Goal: Task Accomplishment & Management: Use online tool/utility

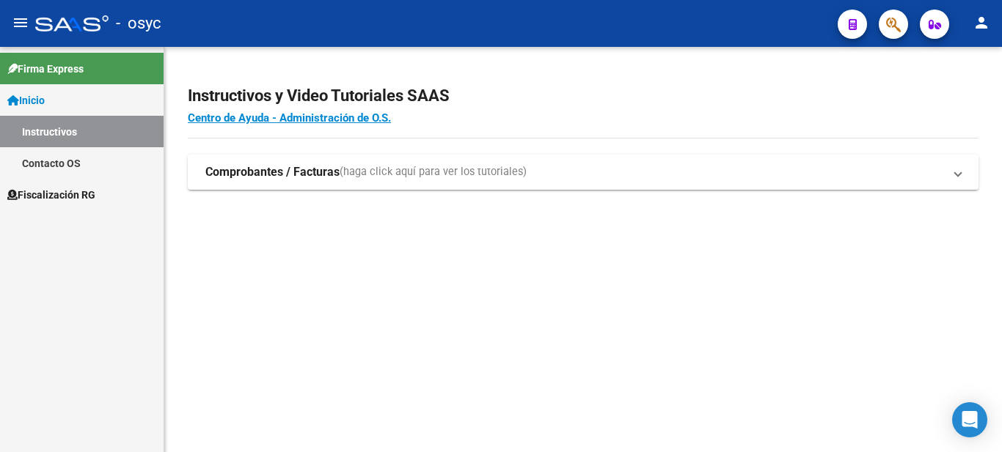
click at [76, 195] on span "Fiscalización RG" at bounding box center [51, 195] width 88 height 16
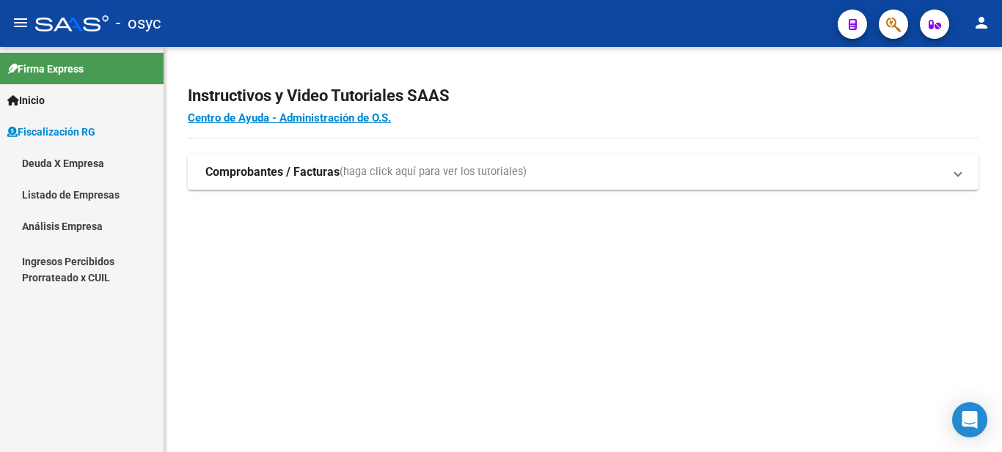
click at [78, 166] on link "Deuda X Empresa" at bounding box center [82, 163] width 164 height 32
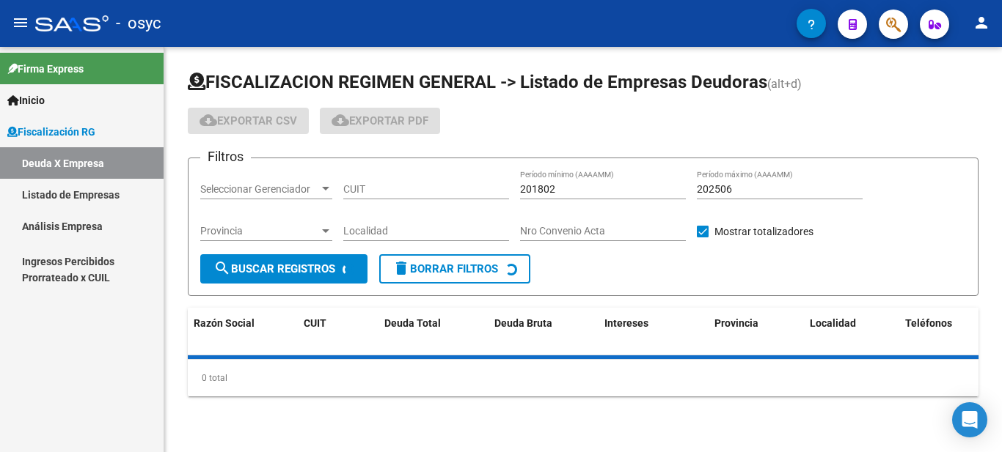
click at [67, 200] on link "Listado de Empresas" at bounding box center [82, 195] width 164 height 32
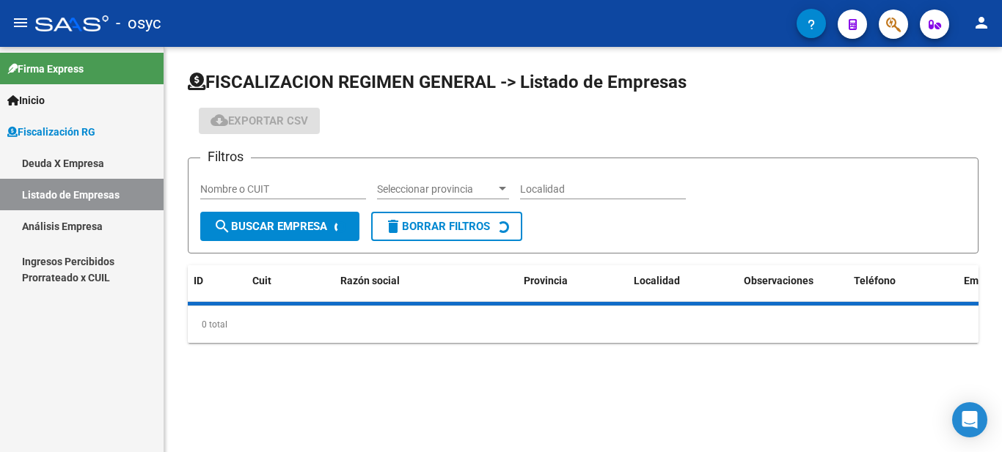
click at [82, 230] on link "Análisis Empresa" at bounding box center [82, 226] width 164 height 32
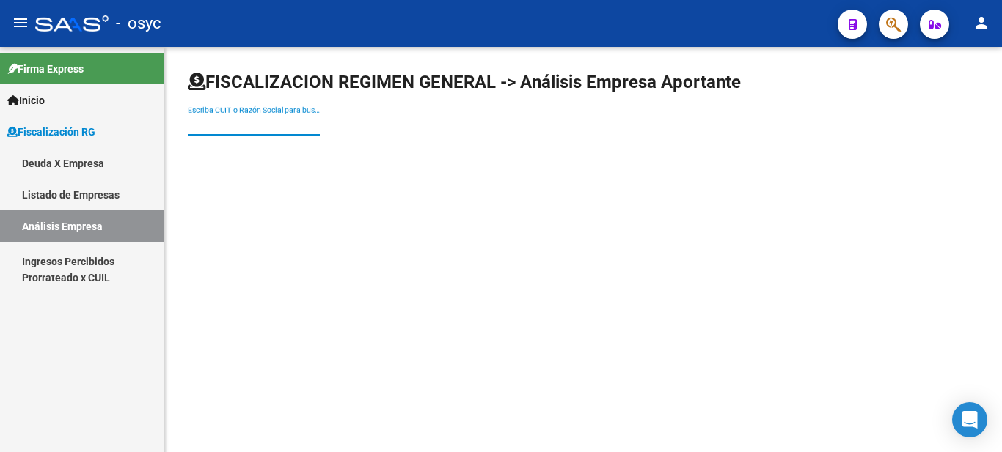
click at [297, 122] on input "Escriba CUIT o Razón Social para buscar" at bounding box center [254, 125] width 132 height 12
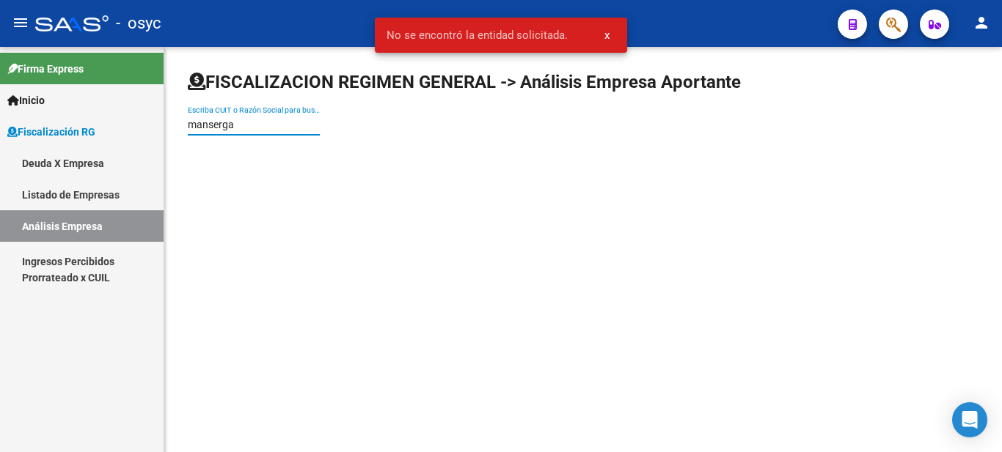
drag, startPoint x: 251, startPoint y: 123, endPoint x: 19, endPoint y: 114, distance: 231.9
click at [45, 123] on mat-sidenav-container "Firma Express Inicio Instructivos Contacto OS Fiscalización RG Deuda X Empresa …" at bounding box center [501, 249] width 1002 height 405
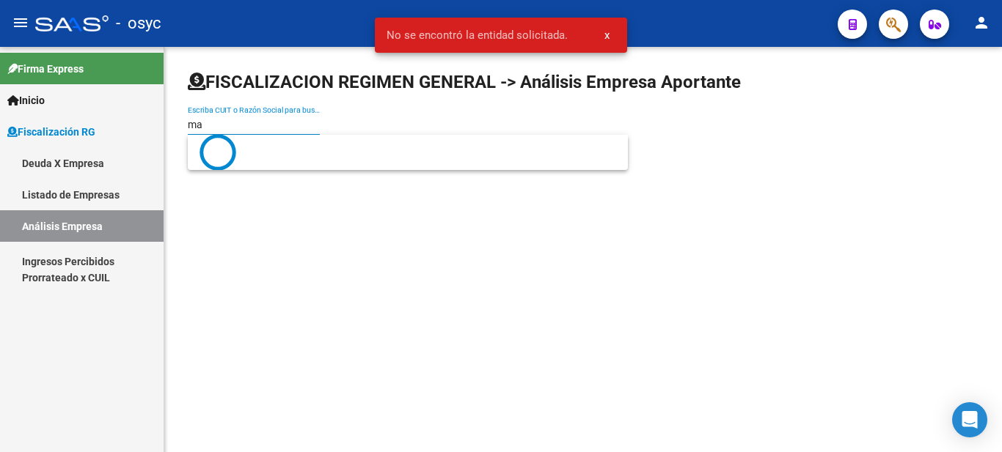
type input "m"
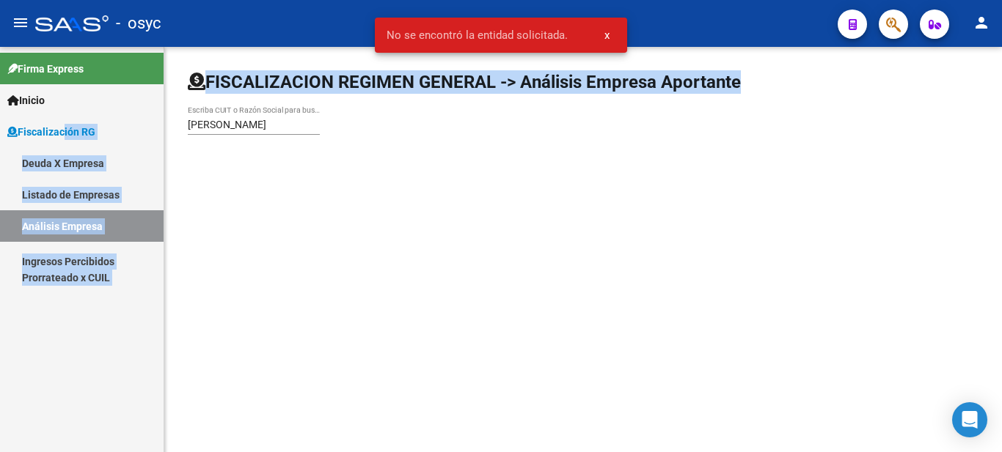
drag, startPoint x: 256, startPoint y: 113, endPoint x: 55, endPoint y: 116, distance: 200.9
click at [55, 116] on mat-sidenav-container "Firma Express Inicio Instructivos Contacto OS Fiscalización RG Deuda X Empresa …" at bounding box center [501, 249] width 1002 height 405
click at [280, 111] on div "[PERSON_NAME] Escriba CUIT o Razón Social para buscar" at bounding box center [254, 120] width 132 height 29
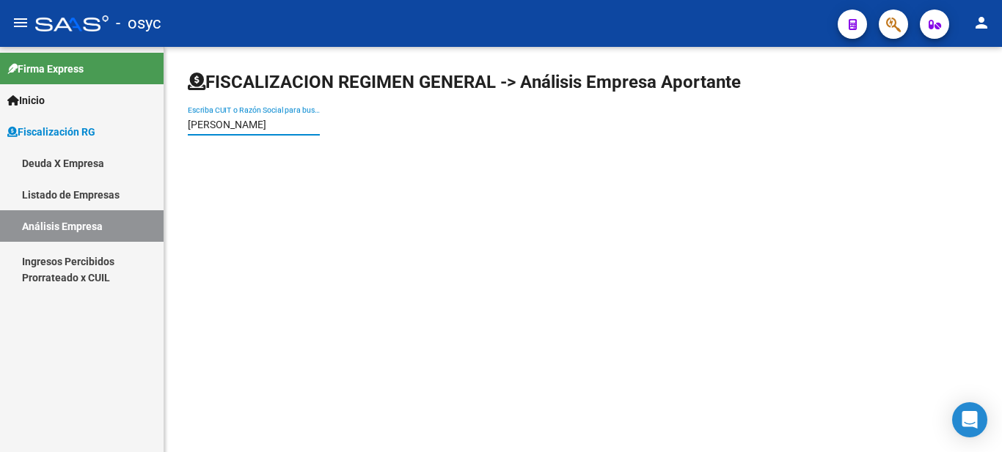
paste input "30595600452"
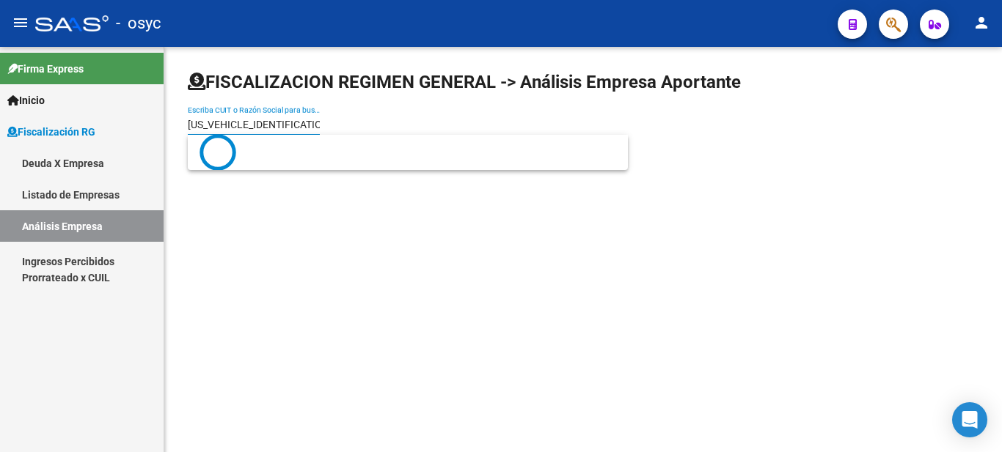
drag, startPoint x: 298, startPoint y: 123, endPoint x: 0, endPoint y: 120, distance: 297.7
click at [0, 120] on mat-sidenav-container "Firma Express Inicio Instructivos Contacto OS Fiscalización RG Deuda X Empresa …" at bounding box center [501, 249] width 1002 height 405
paste input
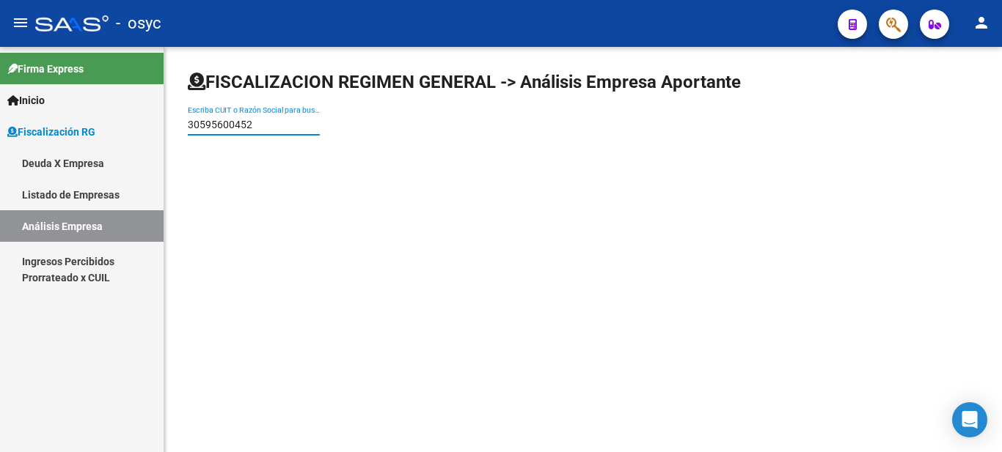
type input "30595600452"
click at [73, 170] on link "Deuda X Empresa" at bounding box center [82, 163] width 164 height 32
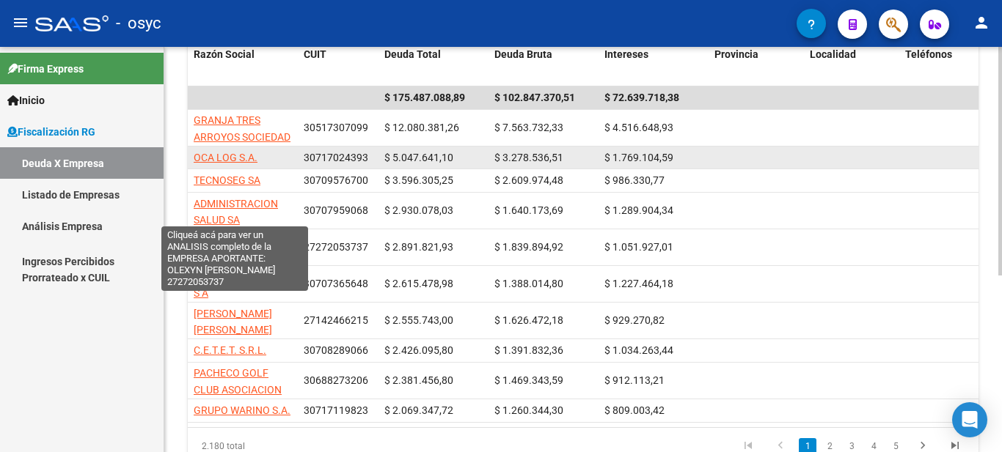
scroll to position [313, 0]
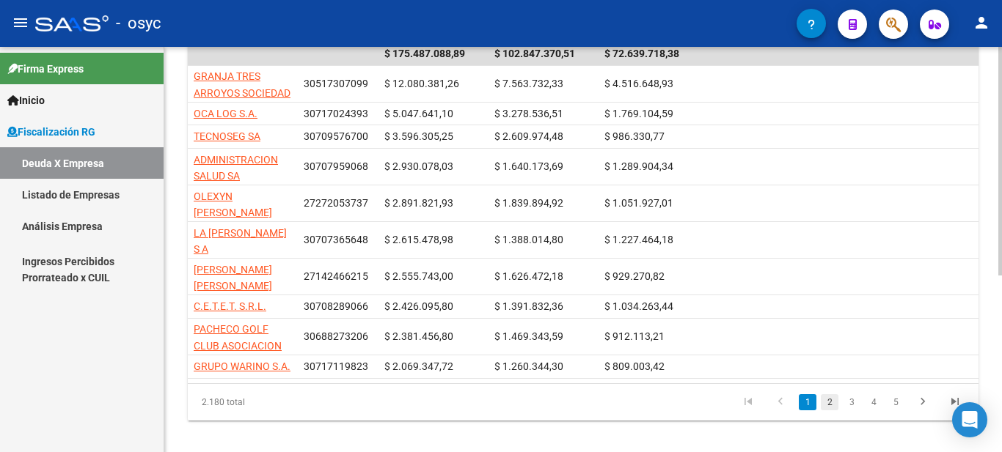
click at [830, 394] on link "2" at bounding box center [829, 402] width 18 height 16
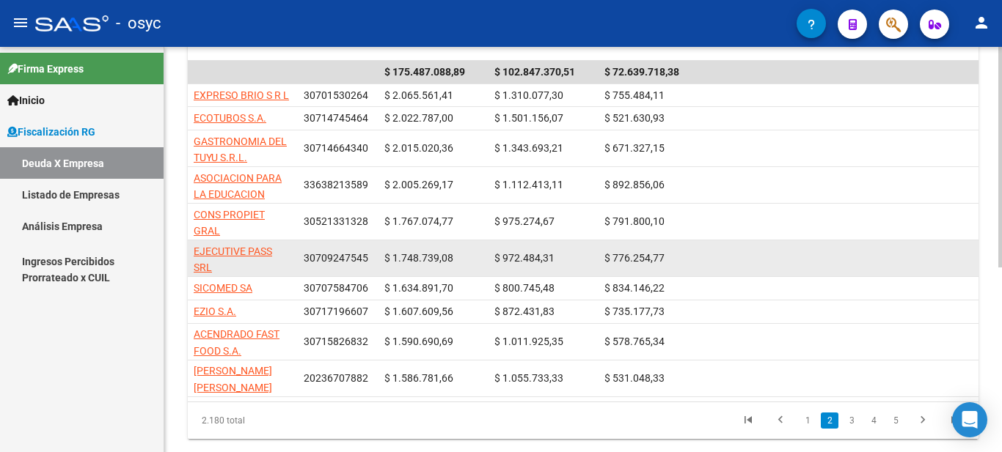
scroll to position [340, 0]
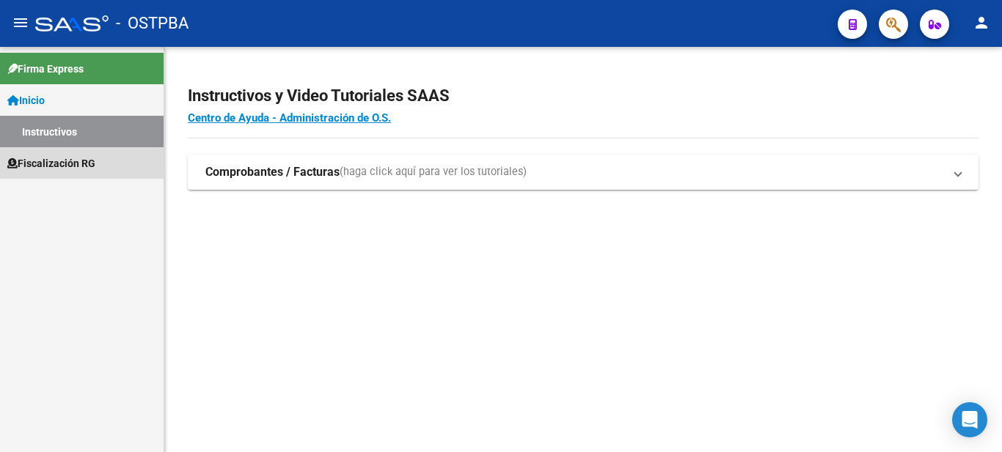
click at [62, 163] on span "Fiscalización RG" at bounding box center [51, 163] width 88 height 16
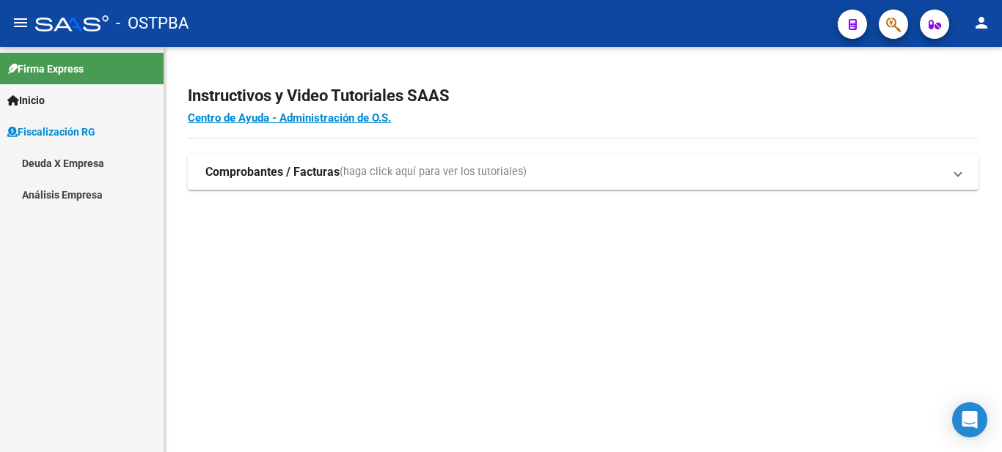
click at [76, 163] on link "Deuda X Empresa" at bounding box center [82, 163] width 164 height 32
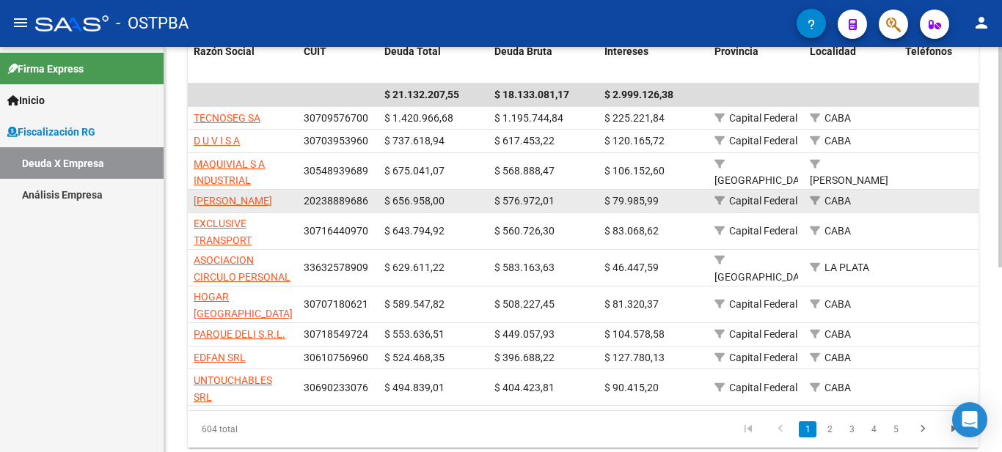
scroll to position [293, 0]
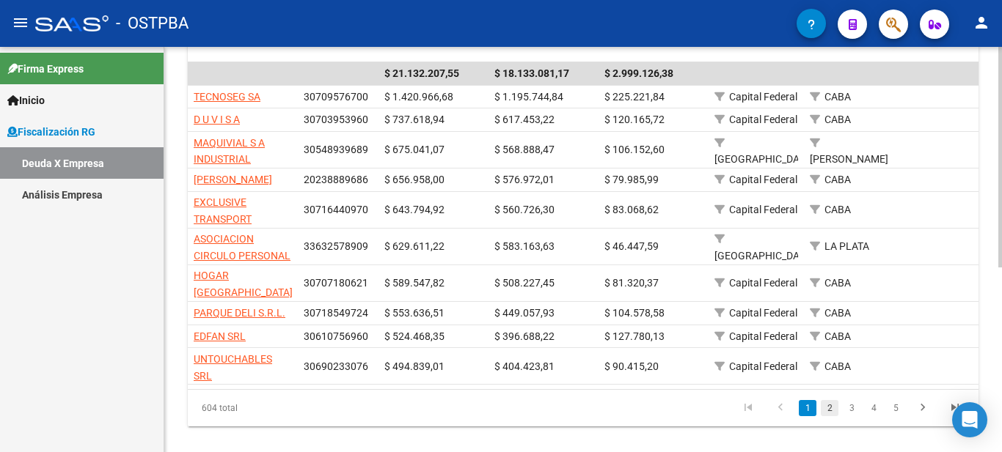
click at [831, 416] on link "2" at bounding box center [829, 408] width 18 height 16
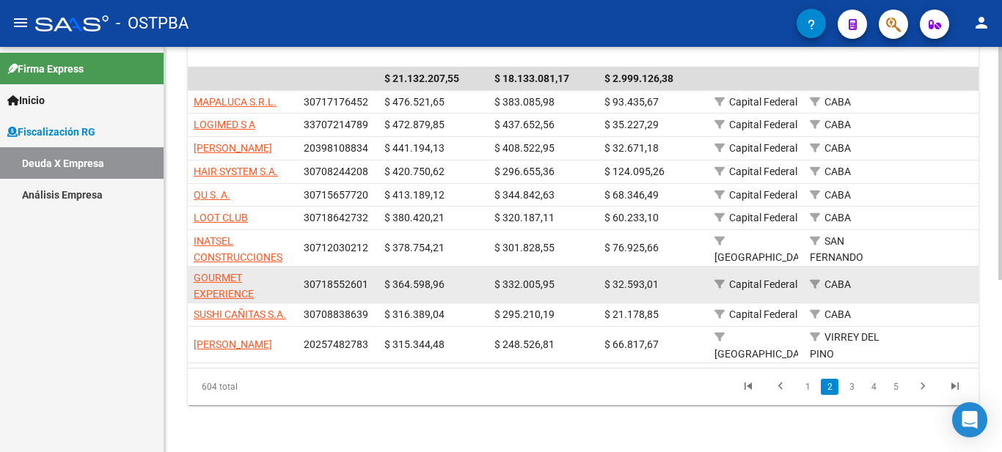
scroll to position [300, 0]
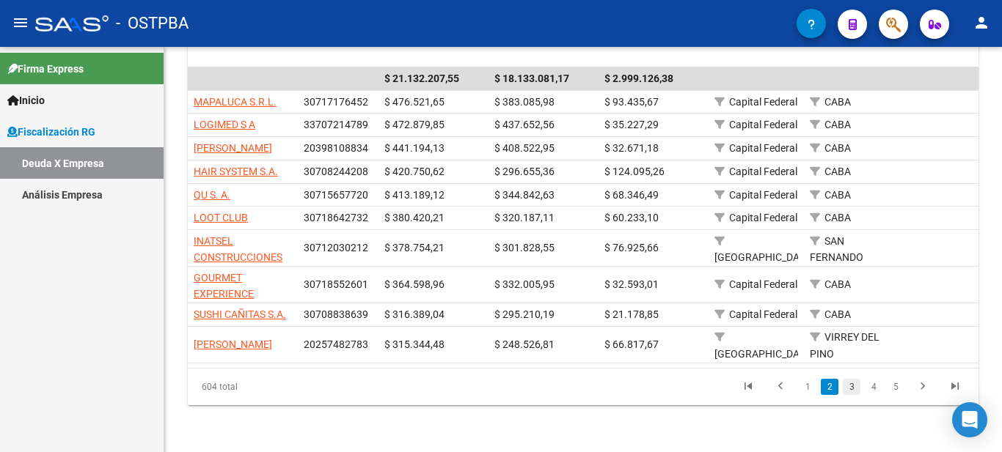
click at [854, 381] on link "3" at bounding box center [851, 387] width 18 height 16
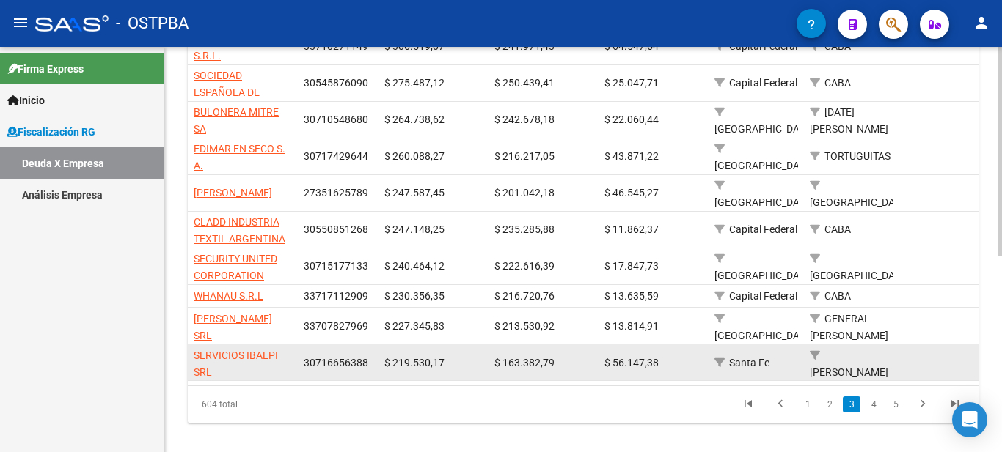
scroll to position [373, 0]
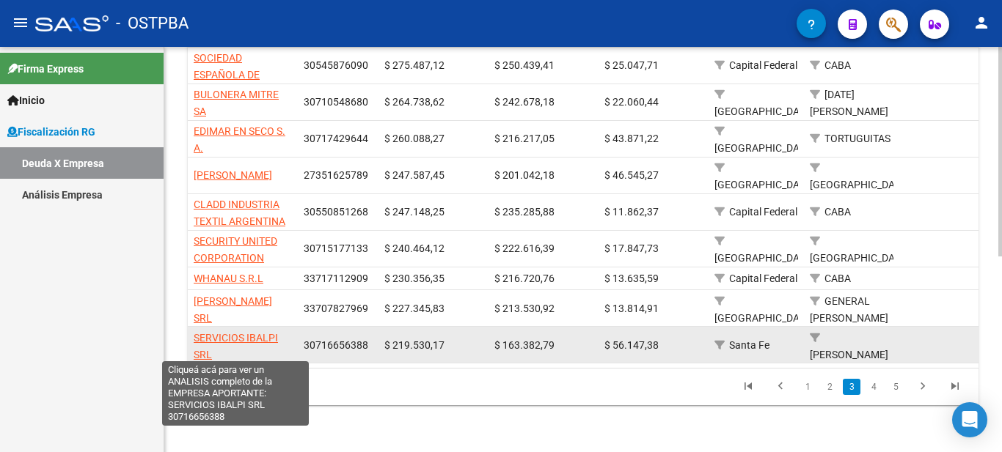
click at [245, 334] on span "SERVICIOS IBALPI SRL" at bounding box center [236, 346] width 84 height 29
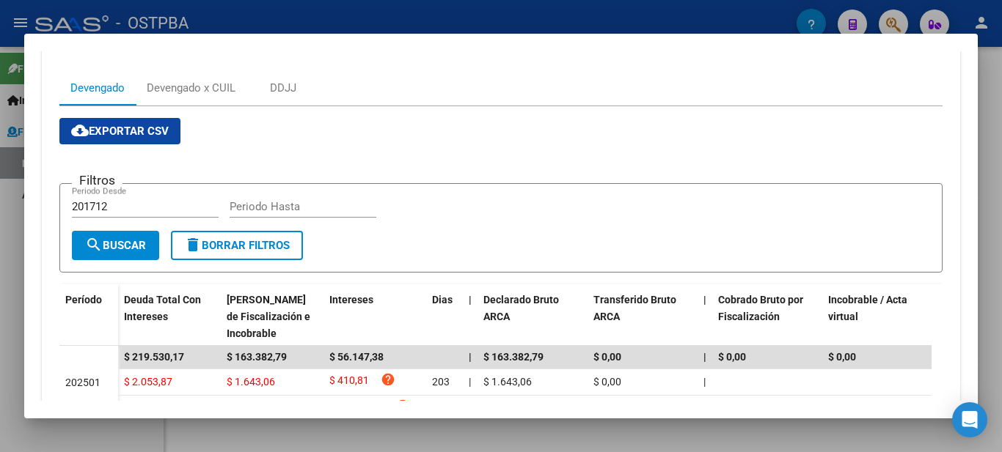
scroll to position [32, 0]
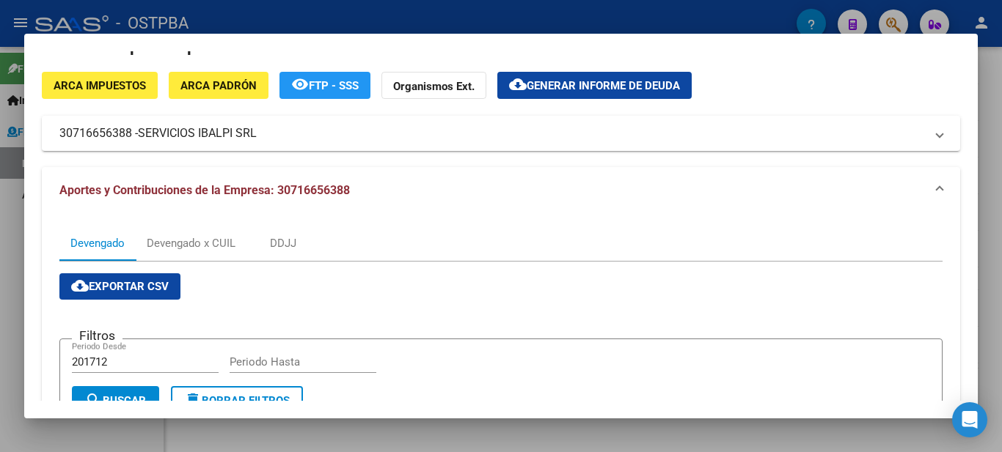
click at [601, 90] on span "Generar informe de deuda" at bounding box center [602, 85] width 153 height 13
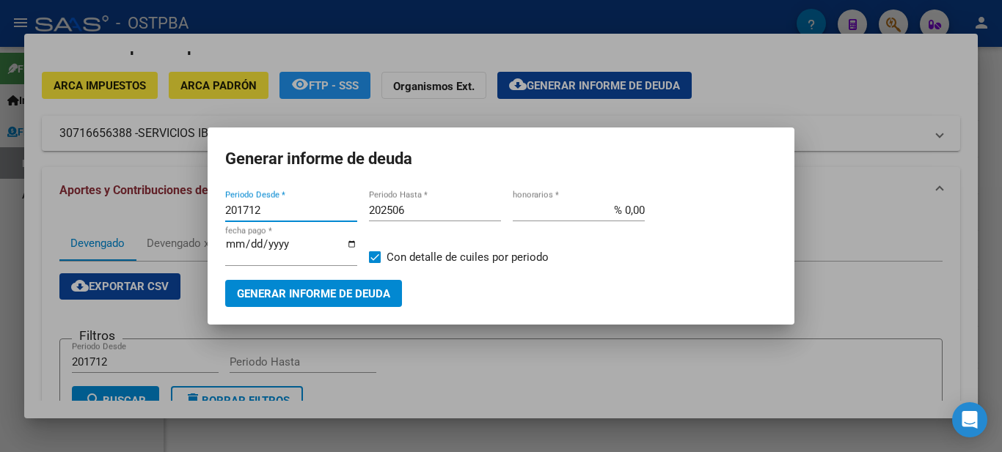
drag, startPoint x: 280, startPoint y: 213, endPoint x: 167, endPoint y: 213, distance: 112.9
click at [167, 213] on div "Análisis Empresa Aportante - CUIT: 30716656388 ARCA Impuestos ARCA Padrón remov…" at bounding box center [501, 226] width 1002 height 452
type input "202411"
type input "202501"
click at [843, 213] on div at bounding box center [501, 226] width 1002 height 452
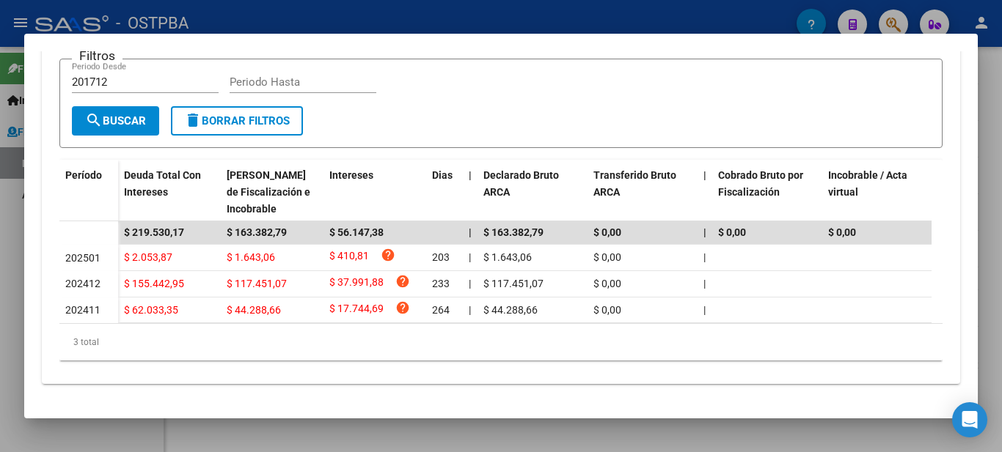
scroll to position [0, 0]
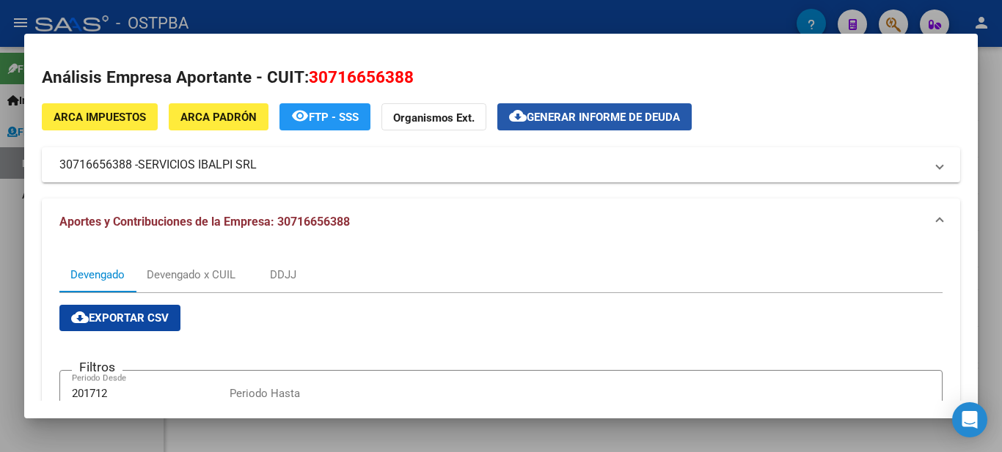
click at [606, 114] on span "Generar informe de deuda" at bounding box center [602, 117] width 153 height 13
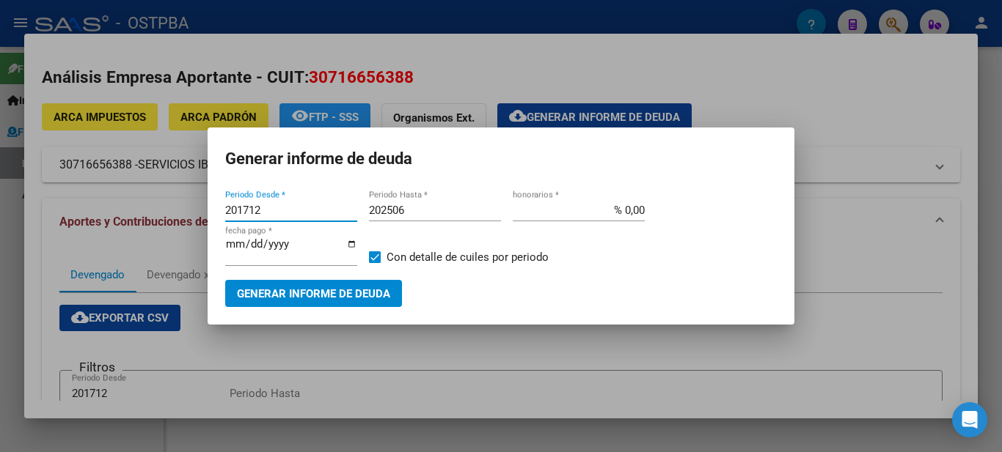
drag, startPoint x: 291, startPoint y: 215, endPoint x: 92, endPoint y: 211, distance: 199.5
click at [104, 211] on div "Análisis Empresa Aportante - CUIT: 30716656388 ARCA Impuestos ARCA Padrón remov…" at bounding box center [501, 226] width 1002 height 452
type input "202411"
type input "202501"
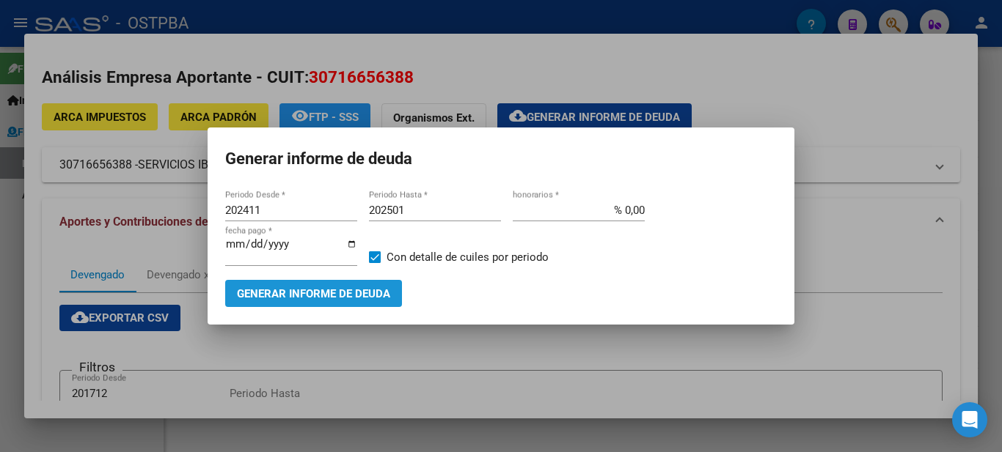
click at [301, 294] on span "Generar informe de deuda" at bounding box center [313, 293] width 153 height 13
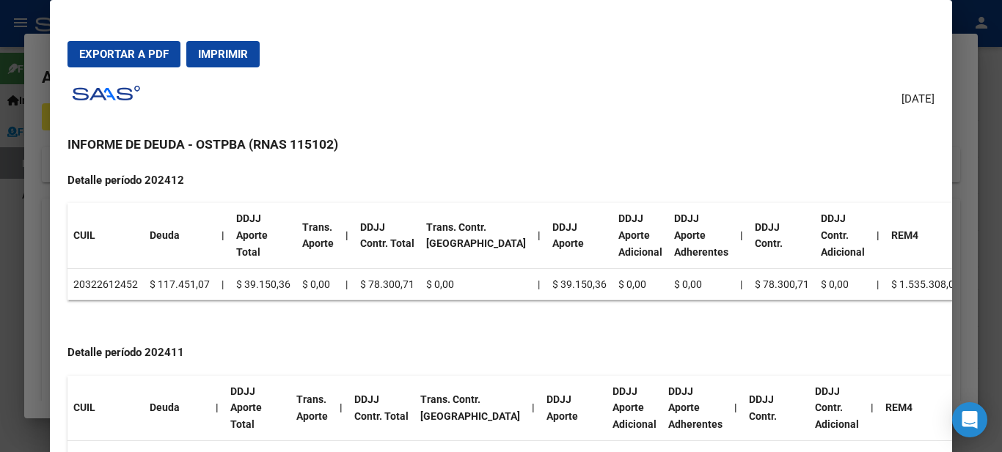
scroll to position [547, 0]
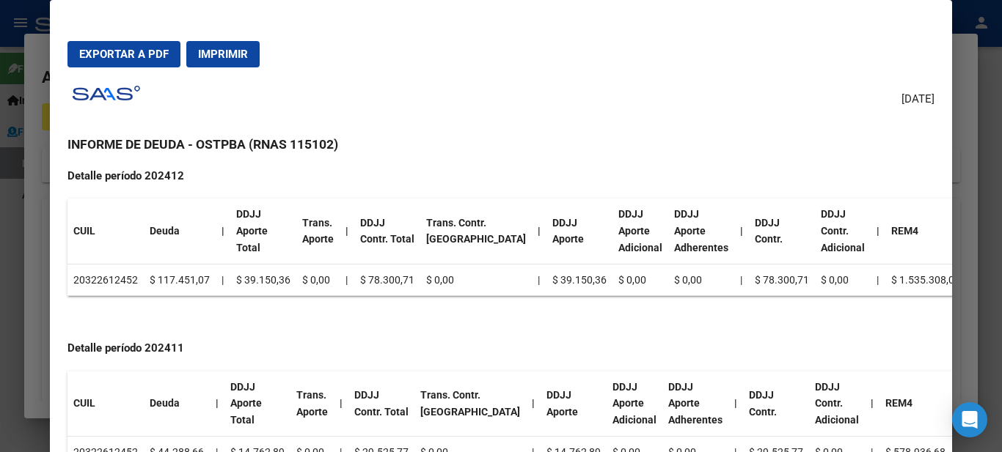
click at [106, 268] on td "20322612452" at bounding box center [105, 280] width 76 height 32
copy td "20322612452"
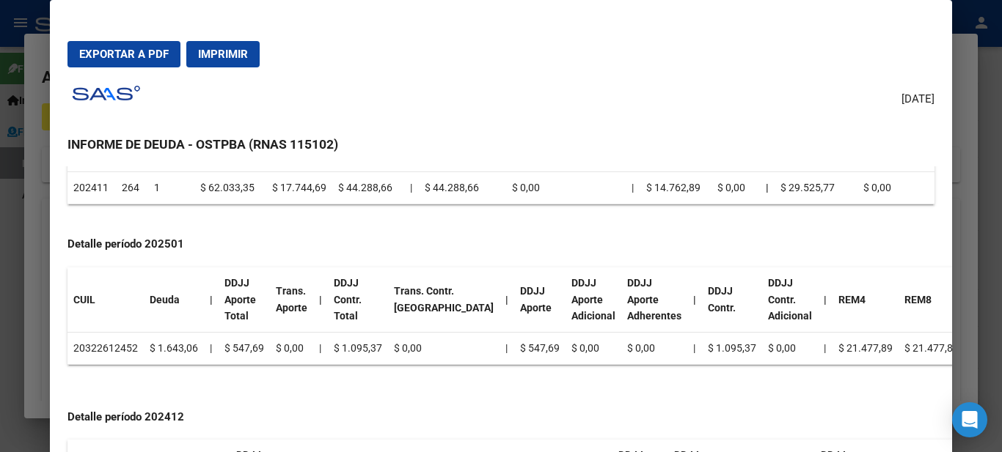
scroll to position [180, 0]
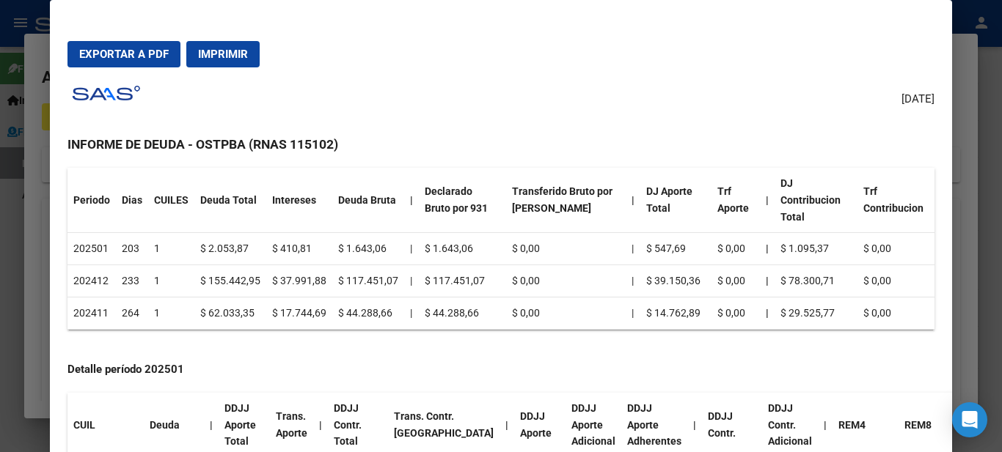
click at [155, 56] on span "Exportar a PDF" at bounding box center [123, 54] width 89 height 13
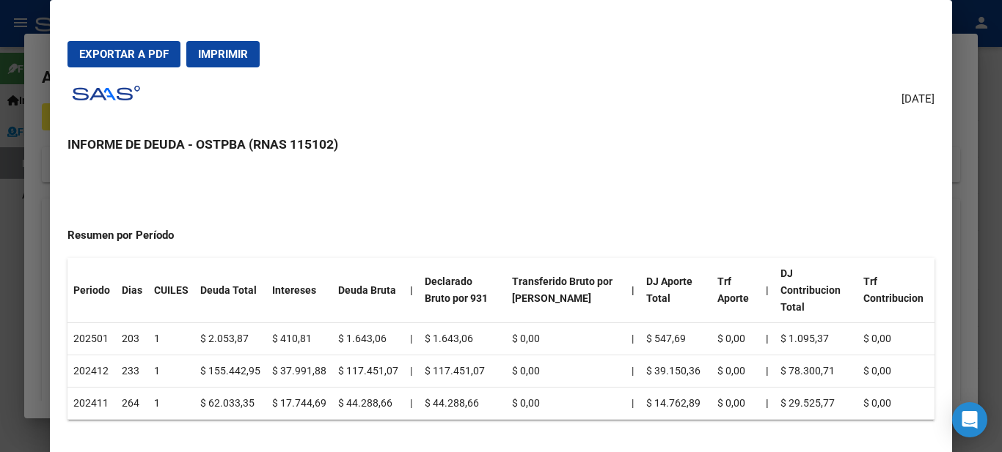
scroll to position [0, 0]
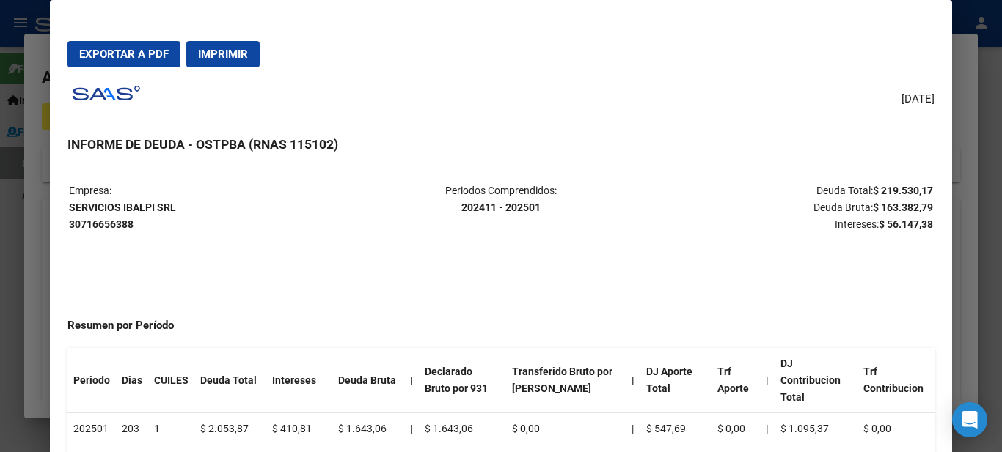
drag, startPoint x: 147, startPoint y: 221, endPoint x: 67, endPoint y: 210, distance: 80.7
click at [67, 209] on table "Empresa: SERVICIOS IBALPI SRL 30716656388 Periodos Comprendidos: 202411 - 20250…" at bounding box center [500, 207] width 866 height 53
copy tr "Empresa: SERVICIOS IBALPI SRL 30716656388"
click at [89, 213] on strong "SERVICIOS IBALPI SRL 30716656388" at bounding box center [122, 216] width 107 height 29
drag, startPoint x: 142, startPoint y: 228, endPoint x: 69, endPoint y: 213, distance: 74.2
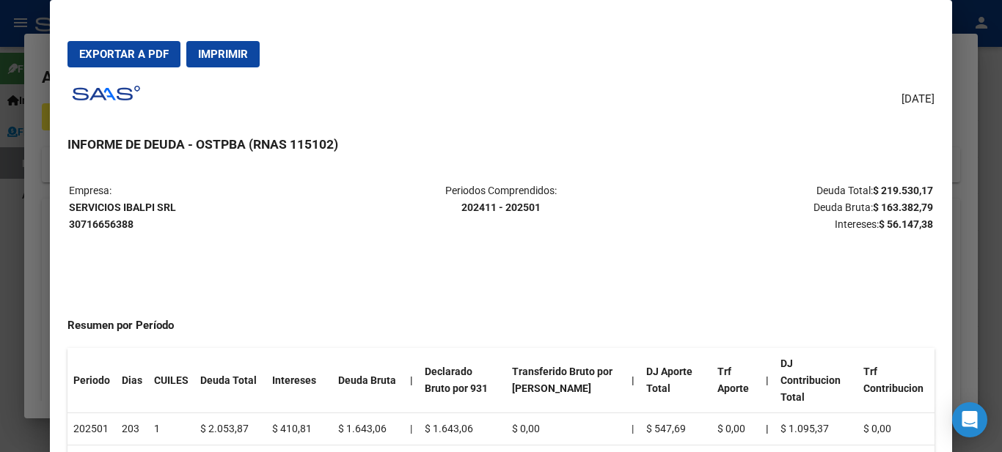
click at [69, 213] on p "Empresa: SERVICIOS IBALPI SRL 30716656388" at bounding box center [212, 208] width 287 height 50
copy strong "SERVICIOS IBALPI SRL 30716656388"
click at [983, 79] on div at bounding box center [501, 226] width 1002 height 452
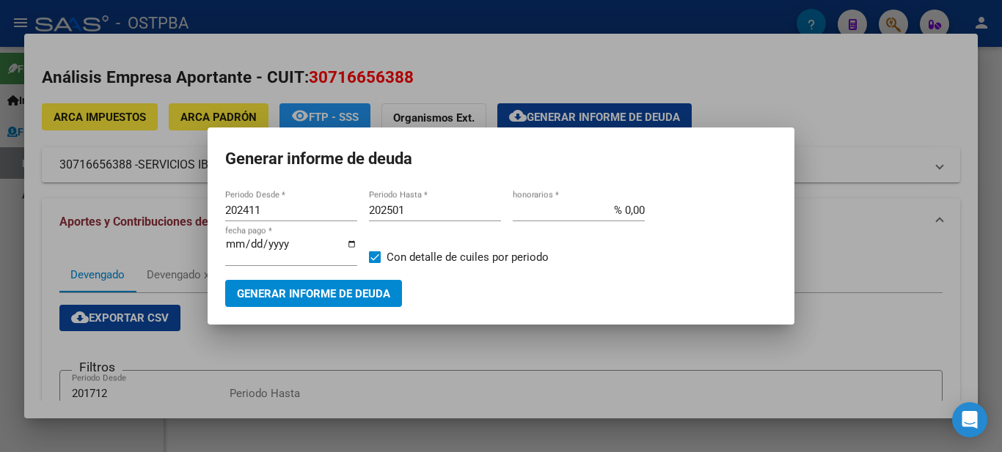
click at [828, 287] on div at bounding box center [501, 226] width 1002 height 452
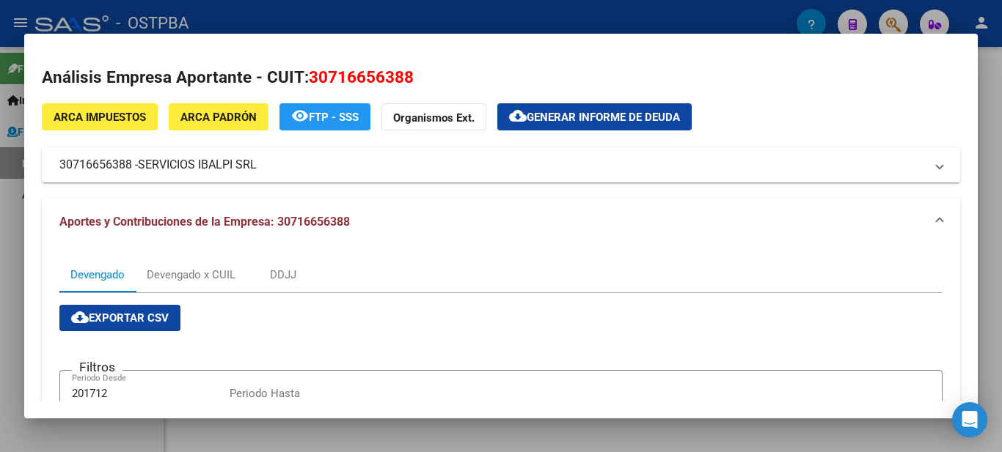
click at [990, 67] on div at bounding box center [501, 226] width 1002 height 452
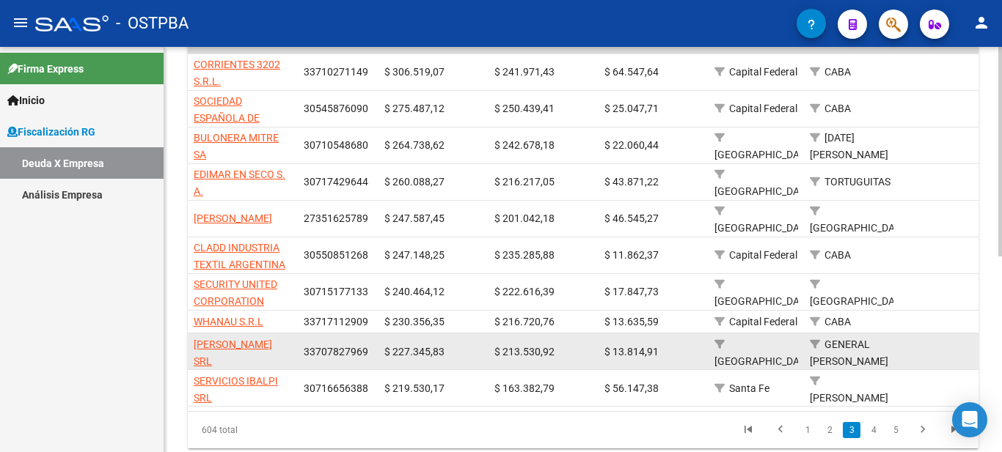
scroll to position [380, 0]
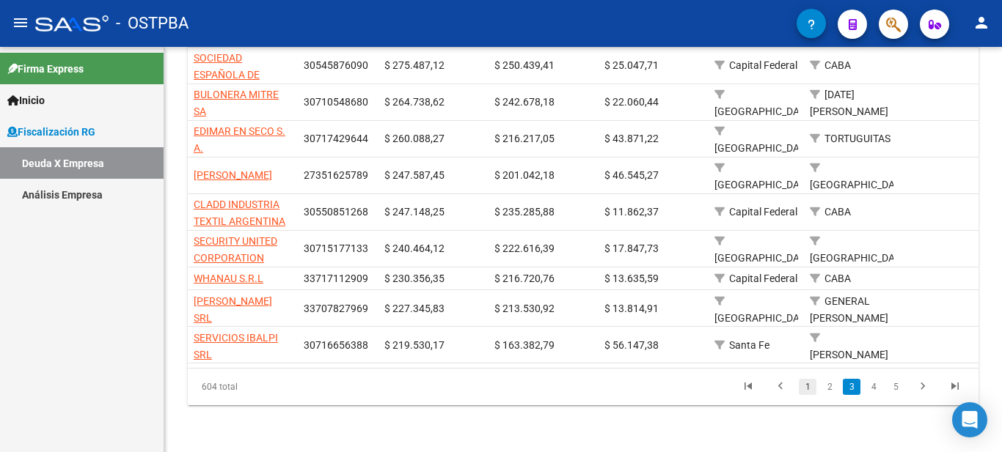
click at [808, 389] on link "1" at bounding box center [807, 387] width 18 height 16
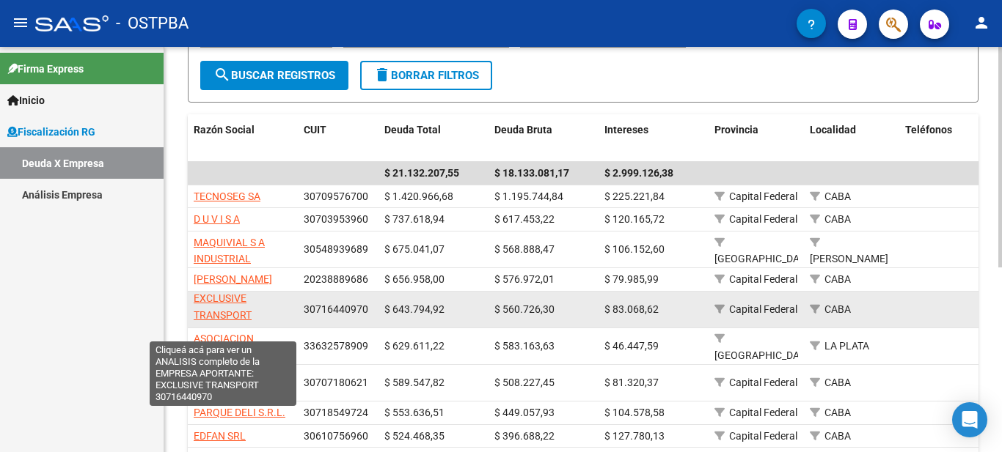
scroll to position [0, 0]
drag, startPoint x: 227, startPoint y: 328, endPoint x: 196, endPoint y: 311, distance: 35.5
click at [196, 311] on app-link-go-to "EXCLUSIVE TRANSPORT" at bounding box center [243, 311] width 98 height 34
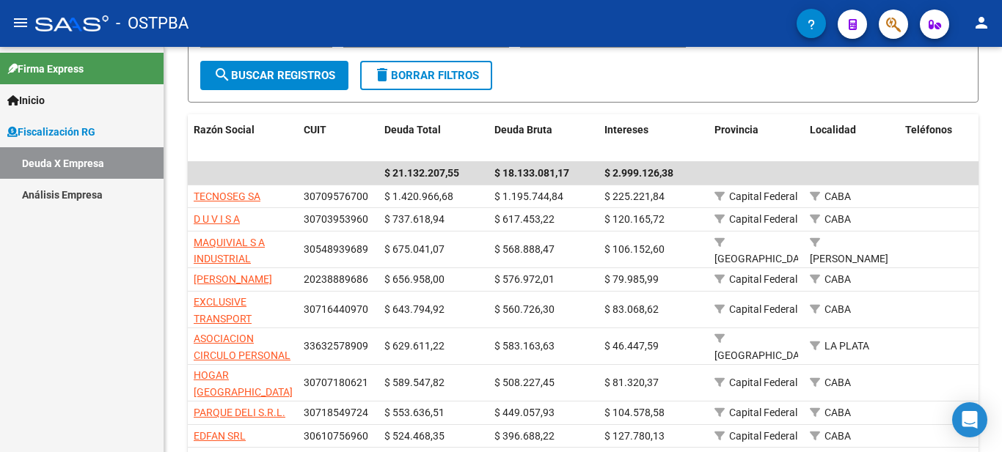
copy span "EXCLUSIVE TRANSPORT"
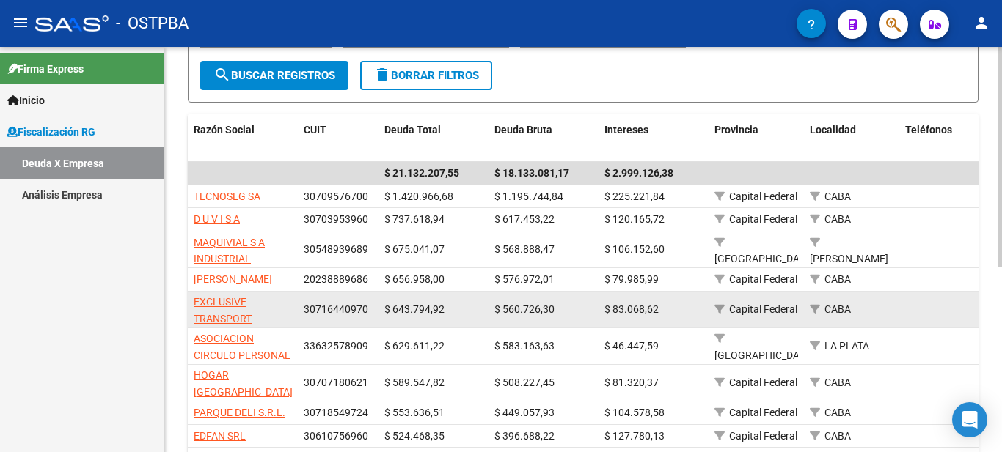
click at [329, 315] on span "30716440970" at bounding box center [336, 310] width 65 height 12
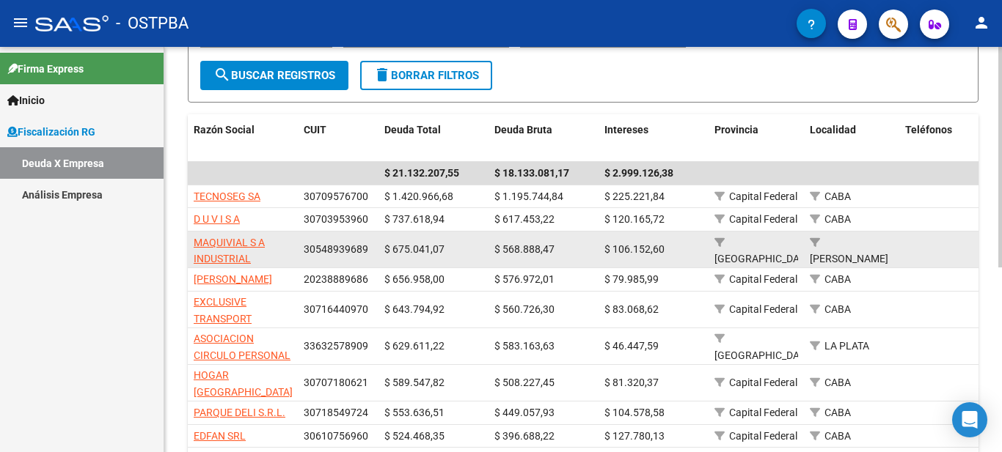
copy span "30716440970"
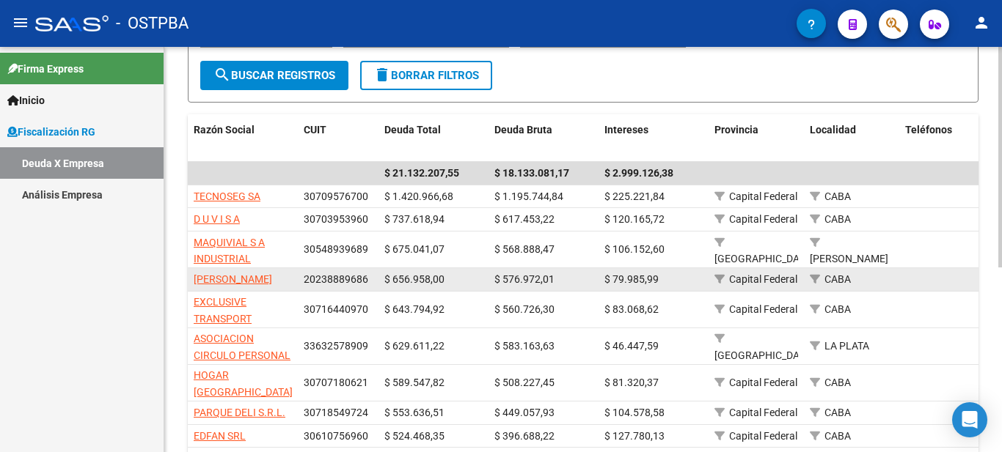
copy span "30716440970"
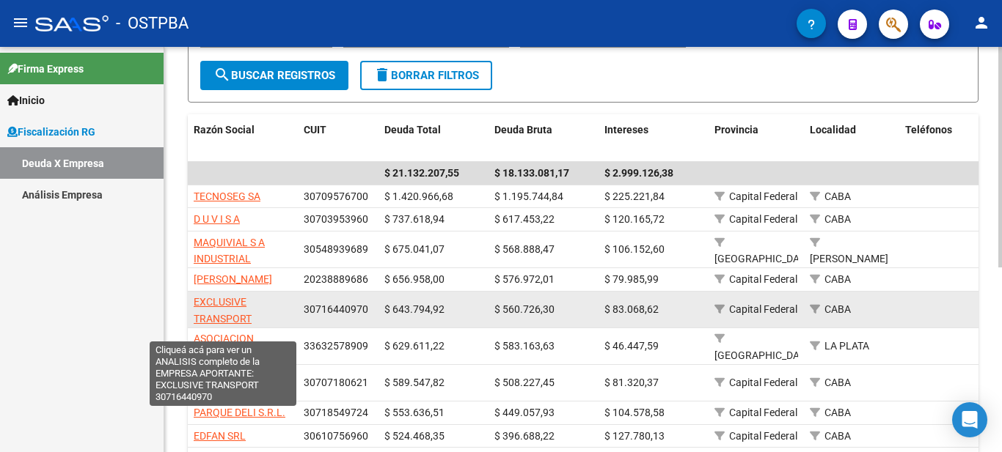
drag, startPoint x: 262, startPoint y: 332, endPoint x: 195, endPoint y: 315, distance: 69.5
click at [195, 315] on app-link-go-to "EXCLUSIVE TRANSPORT" at bounding box center [243, 311] width 98 height 34
copy span "EXCLUSIVE TRANSPORT"
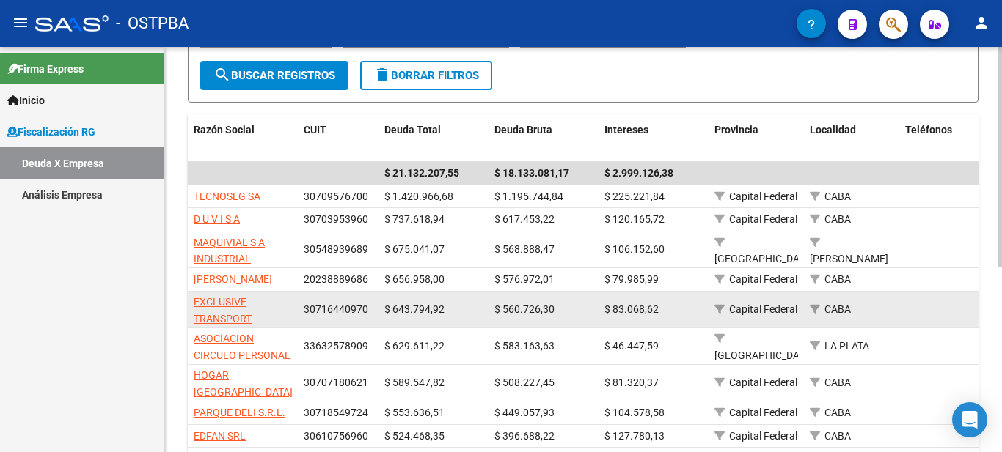
drag, startPoint x: 444, startPoint y: 320, endPoint x: 394, endPoint y: 326, distance: 50.2
click at [394, 318] on div "$ 643.794,92" at bounding box center [433, 309] width 98 height 17
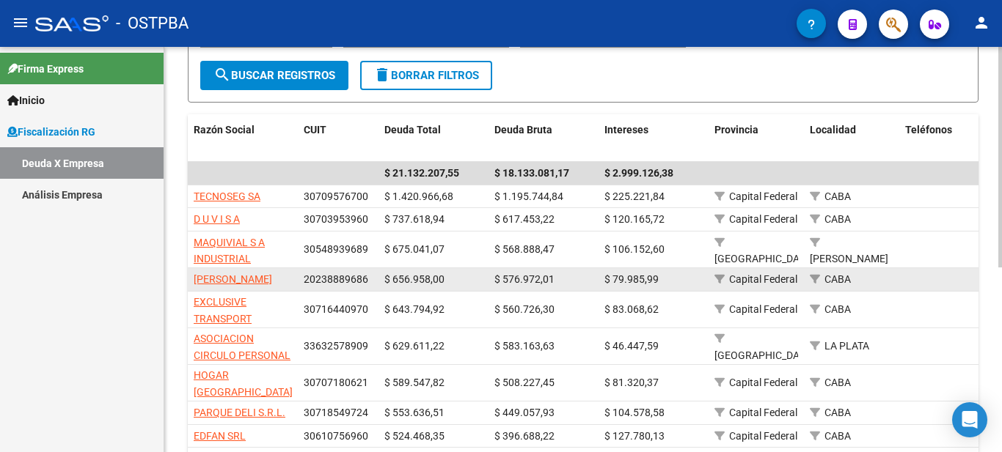
copy span "643.794,92"
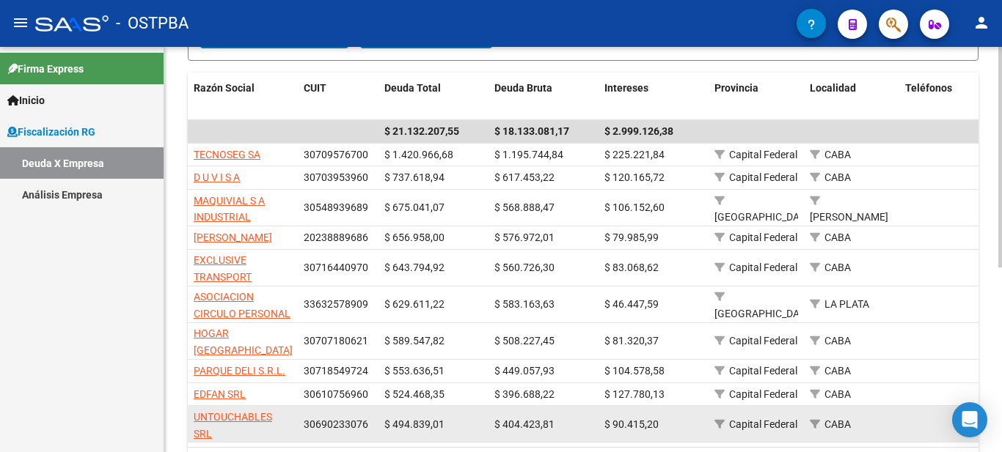
scroll to position [340, 0]
